Goal: Find specific page/section: Find specific page/section

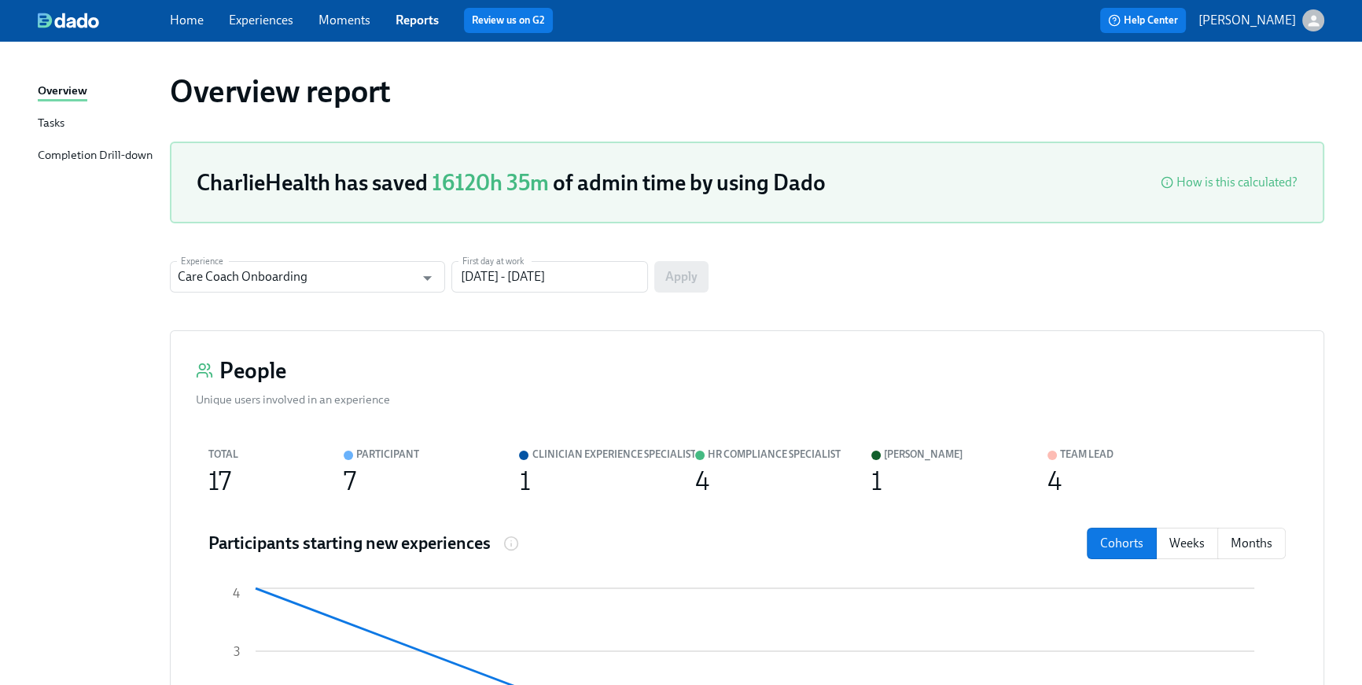
click at [193, 23] on link "Home" at bounding box center [187, 20] width 34 height 15
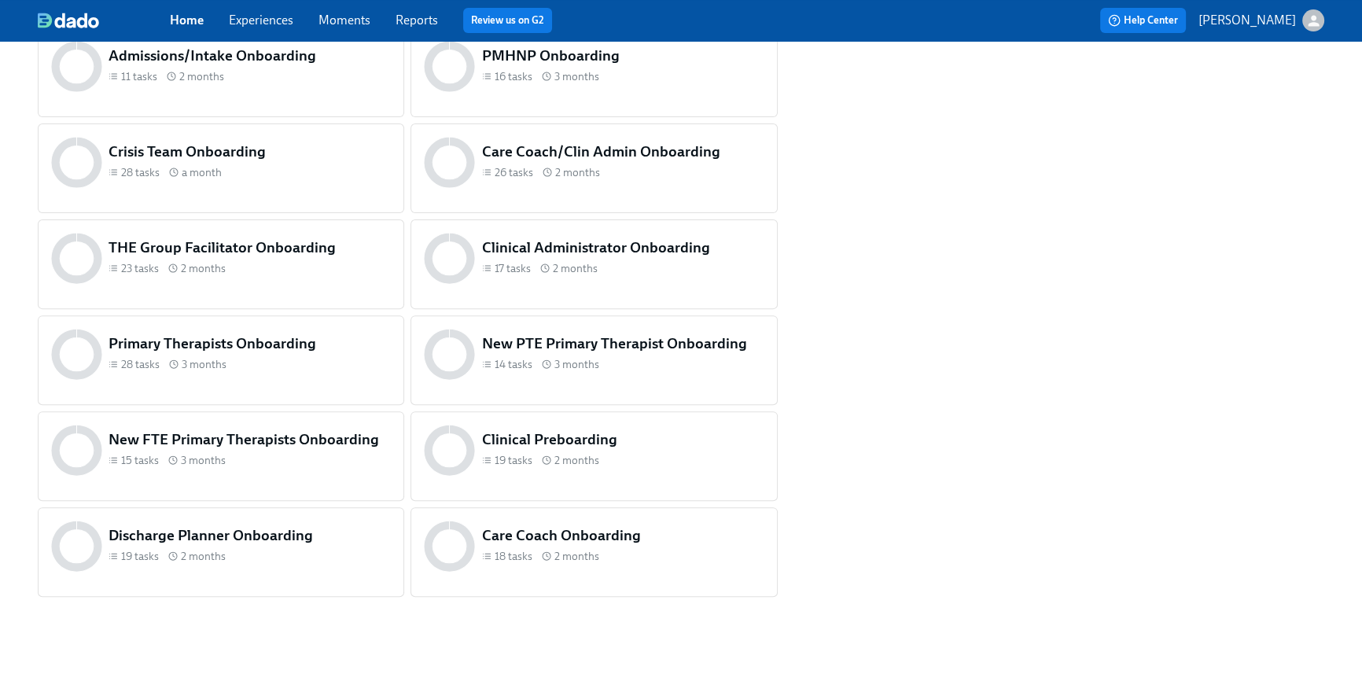
scroll to position [655, 0]
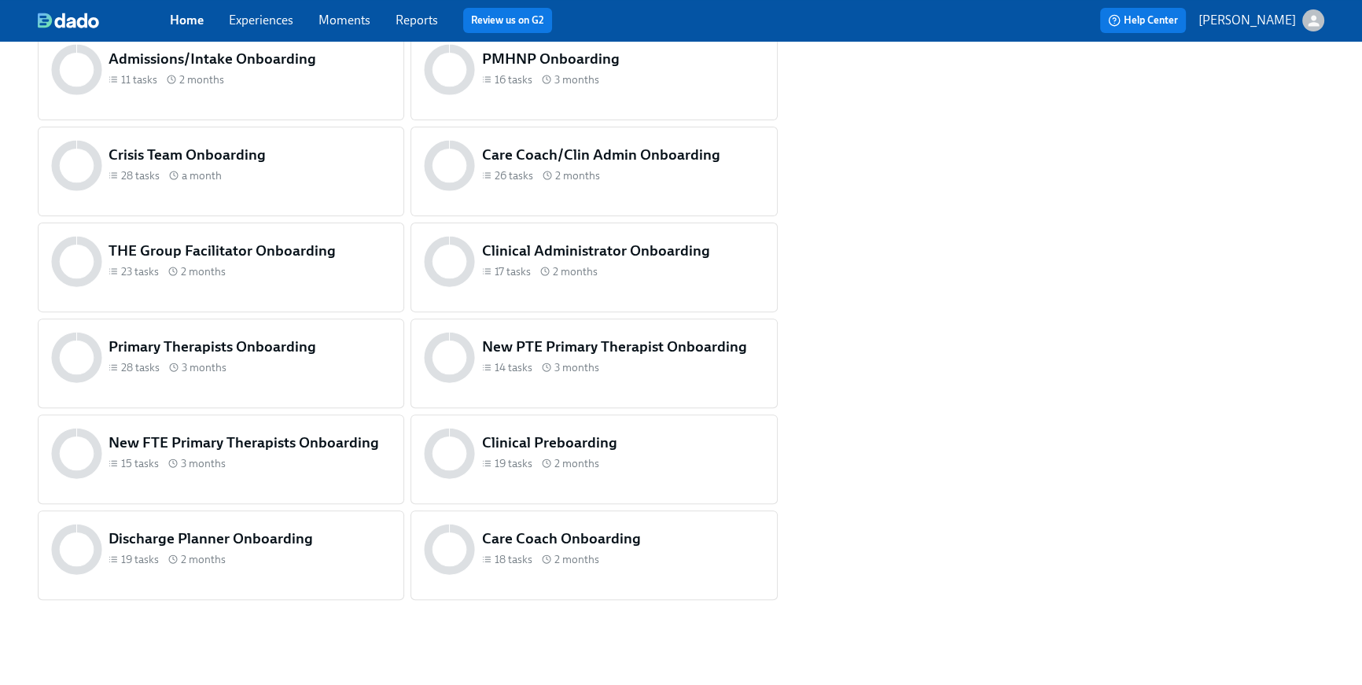
click at [270, 272] on div "23 tasks 2 months" at bounding box center [250, 271] width 282 height 15
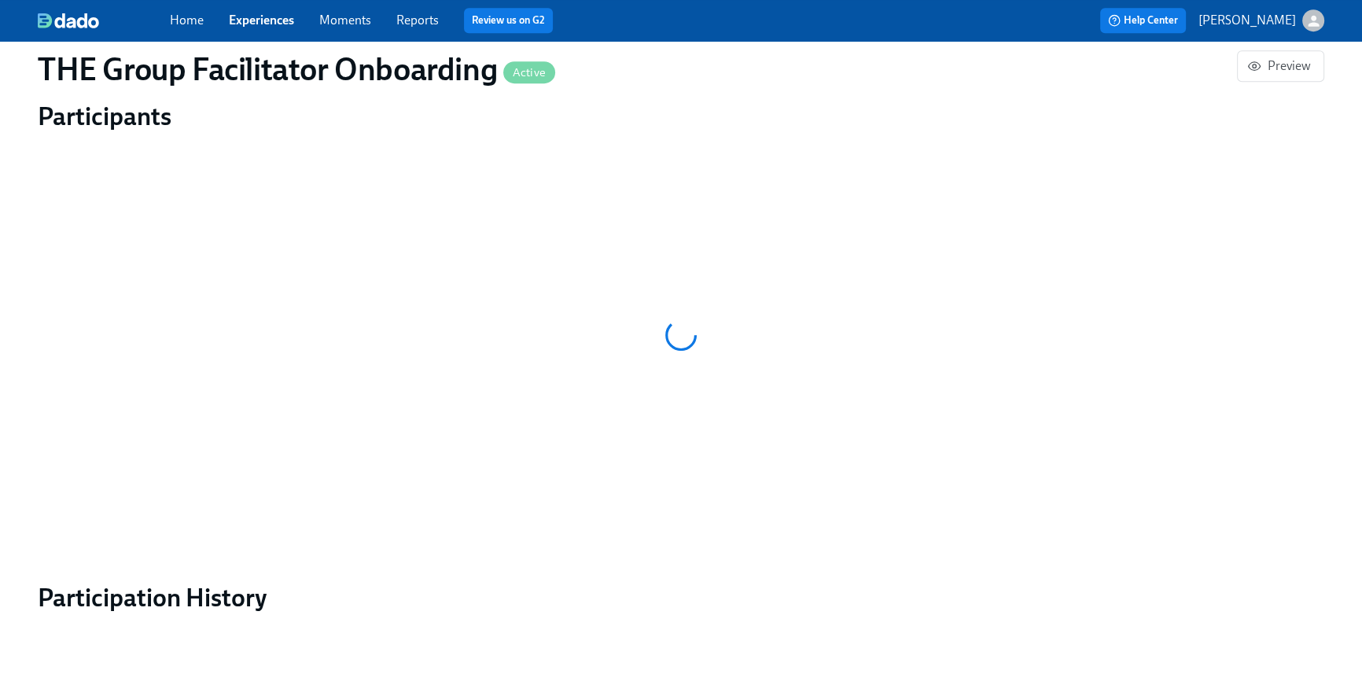
scroll to position [1272, 0]
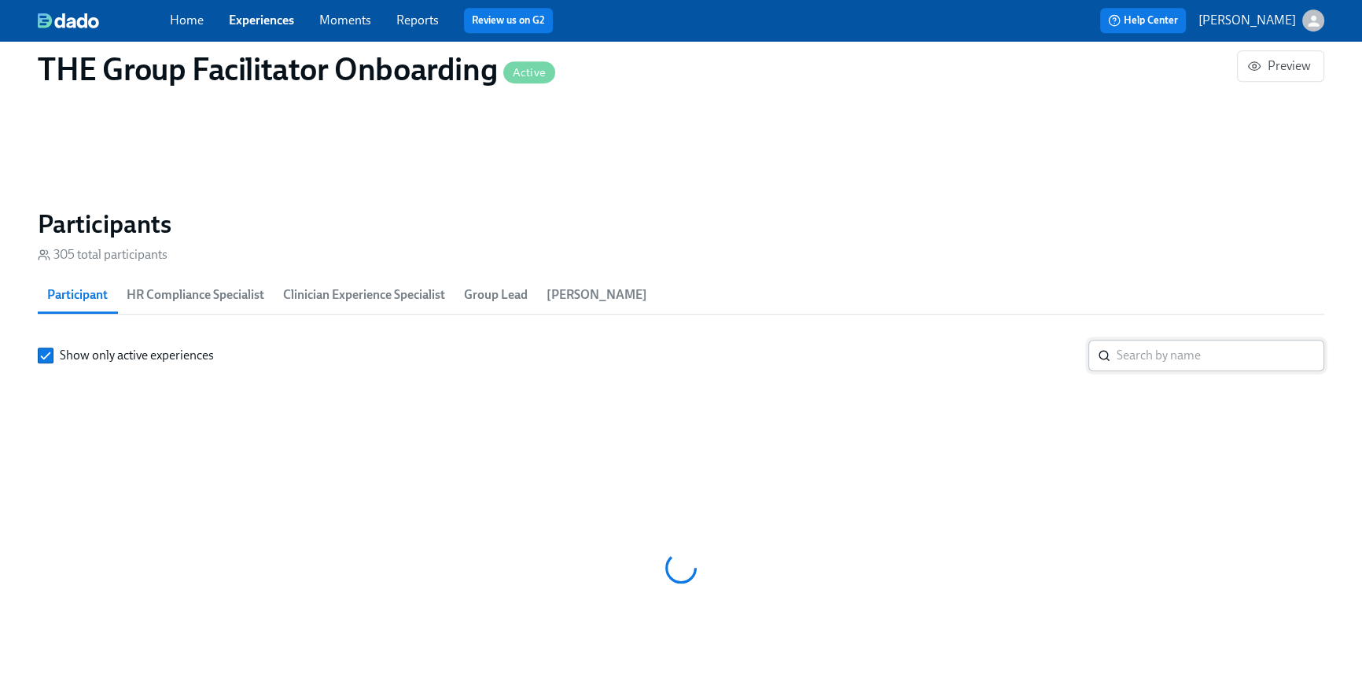
click at [1161, 340] on input "search" at bounding box center [1221, 355] width 208 height 31
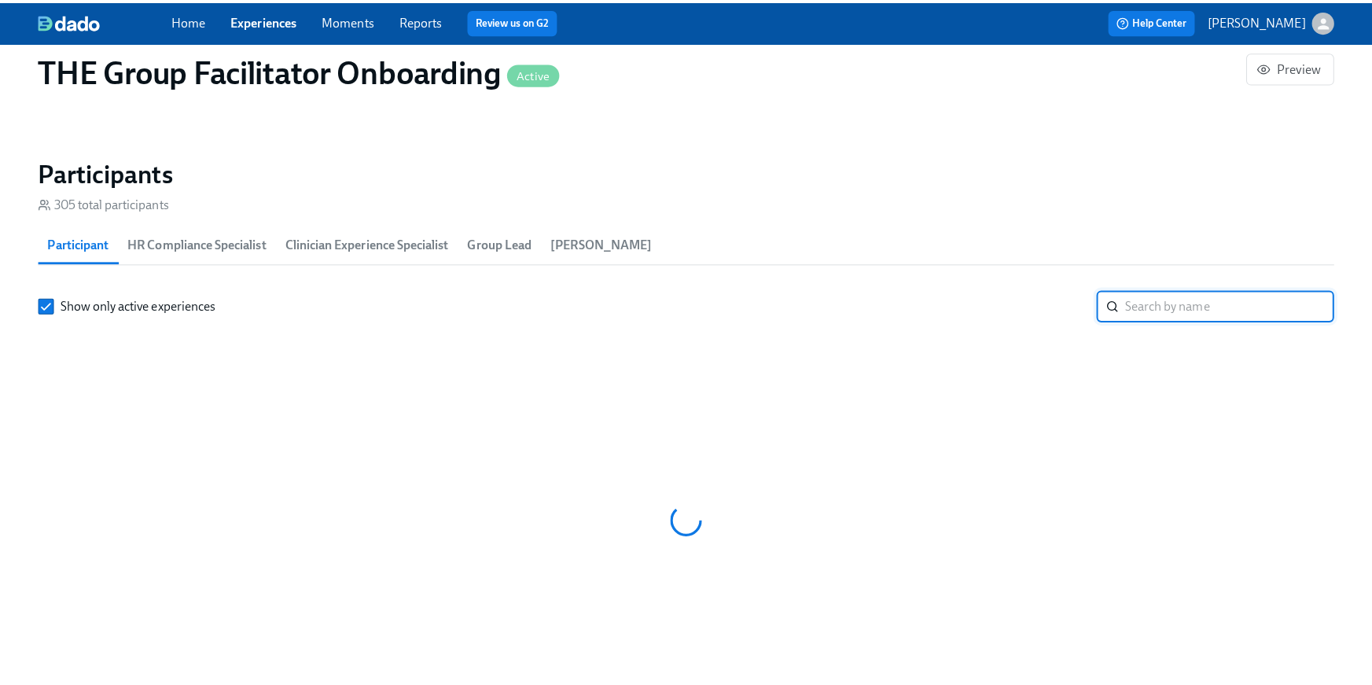
scroll to position [0, 23351]
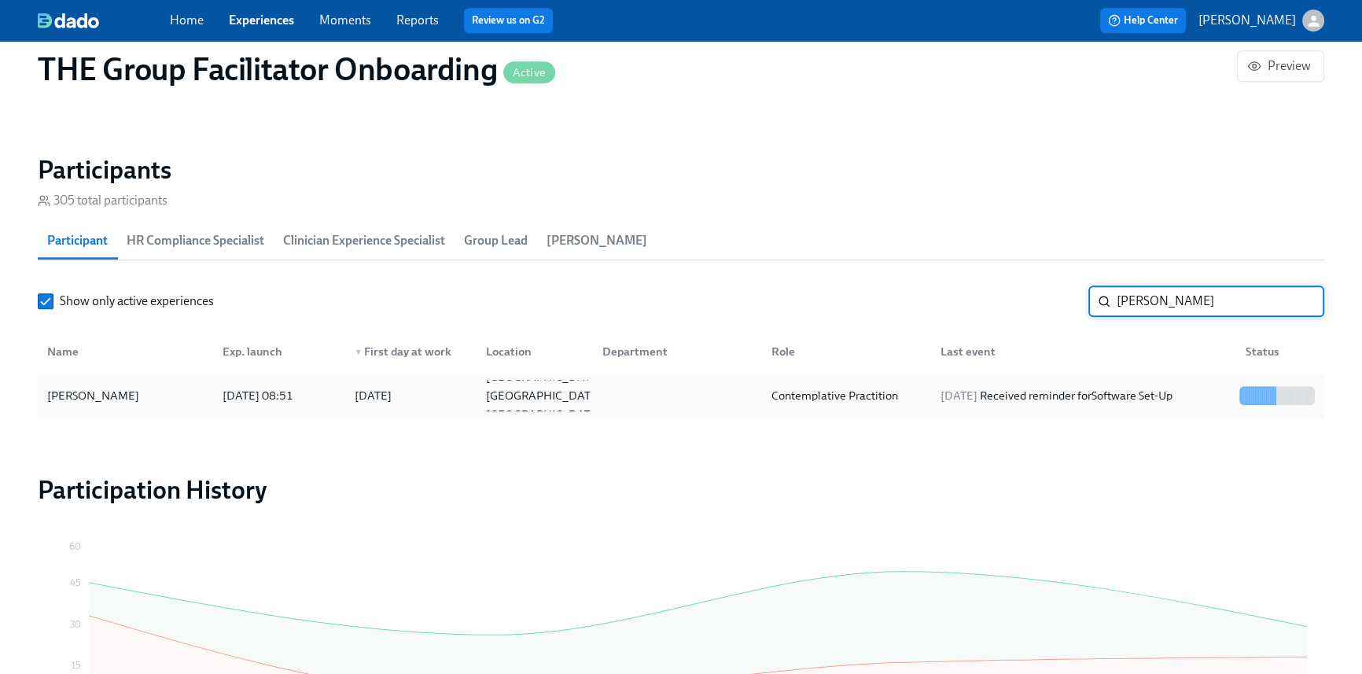
type input "[PERSON_NAME]"
click at [370, 392] on div "[DATE]" at bounding box center [373, 395] width 37 height 19
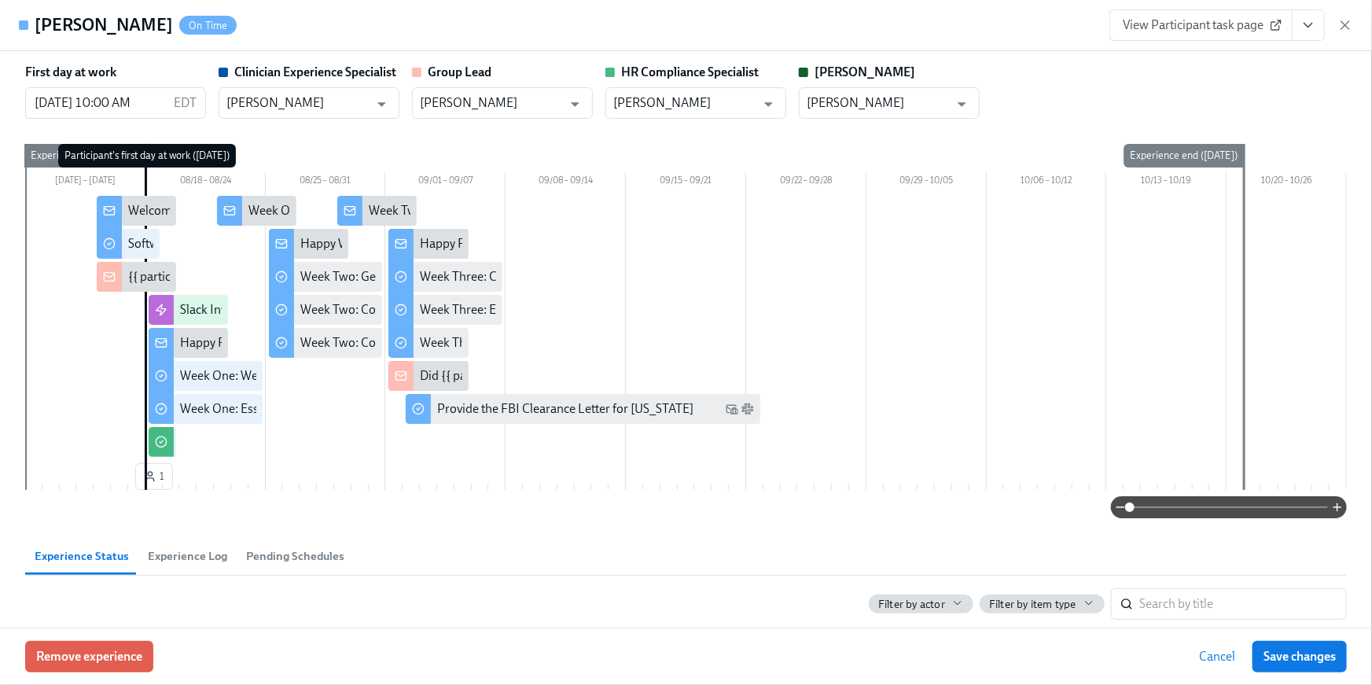
click at [1170, 31] on span "View Participant task page" at bounding box center [1201, 25] width 156 height 16
